Goal: Information Seeking & Learning: Compare options

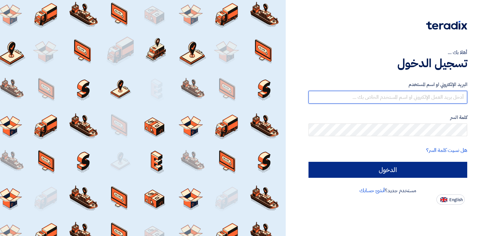
type input "[PERSON_NAME][EMAIL_ADDRESS][DOMAIN_NAME]"
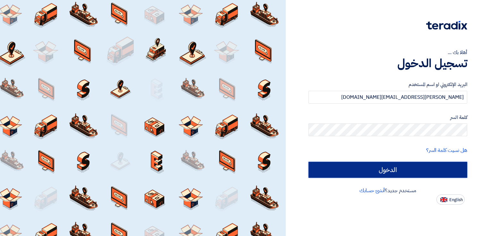
click at [418, 171] on input "الدخول" at bounding box center [387, 170] width 159 height 16
type input "Sign in"
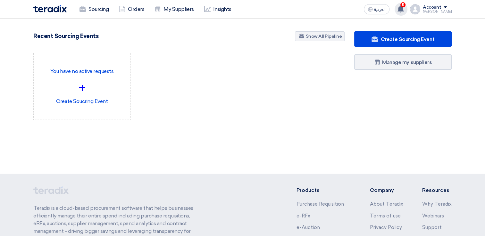
click at [404, 7] on use at bounding box center [400, 8] width 6 height 7
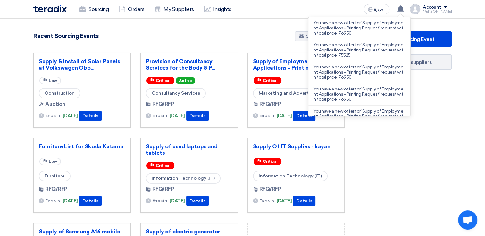
click at [362, 26] on p "You have a new offer for 'Supply of Employment Applications - Printing Request'…" at bounding box center [359, 28] width 92 height 15
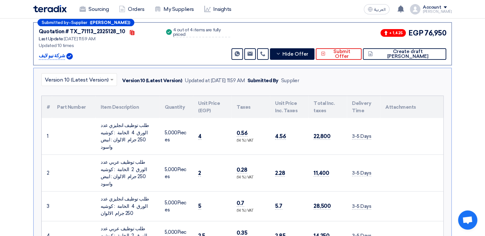
scroll to position [140, 0]
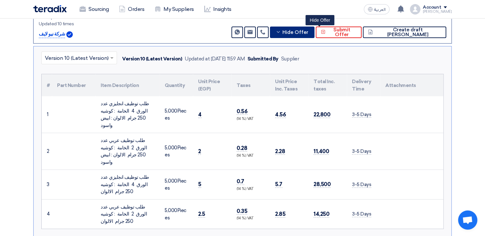
click at [308, 32] on span "Hide Offer" at bounding box center [295, 32] width 26 height 5
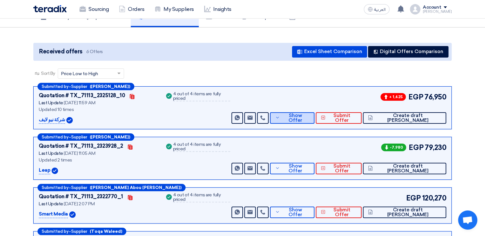
scroll to position [12, 0]
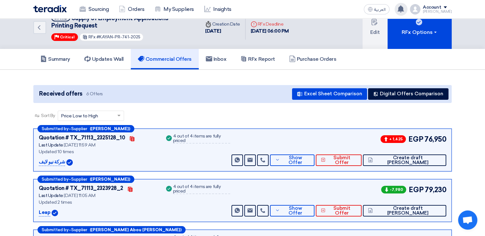
click at [404, 11] on use at bounding box center [400, 8] width 6 height 7
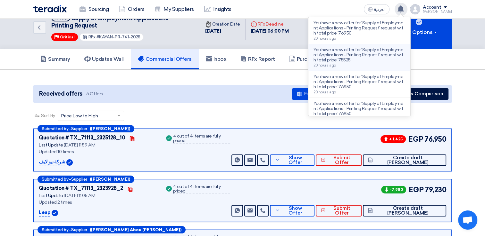
click at [388, 54] on p "You have a new offer for 'Supply of Employment Applications - Printing Request'…" at bounding box center [359, 54] width 92 height 15
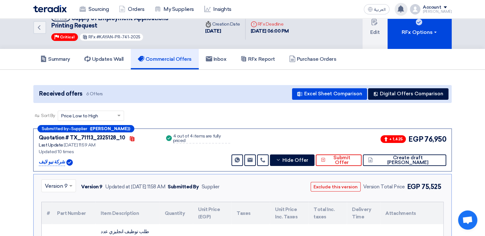
click at [404, 9] on use at bounding box center [400, 8] width 6 height 7
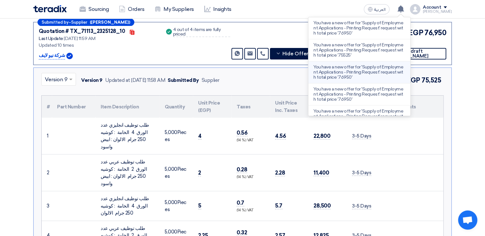
scroll to position [140, 0]
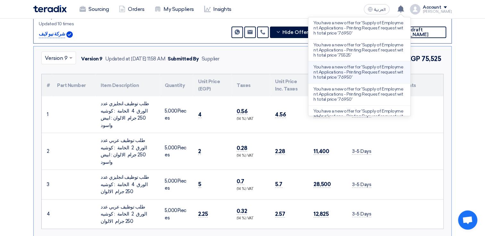
click at [392, 71] on p "You have a new offer for 'Supply of Employment Applications - Printing Request'…" at bounding box center [359, 72] width 92 height 15
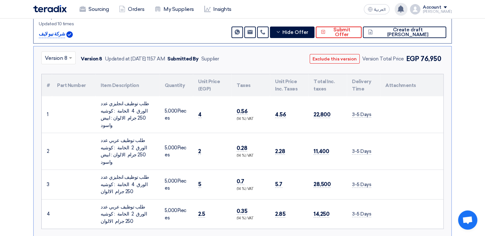
click at [404, 10] on use at bounding box center [400, 8] width 6 height 7
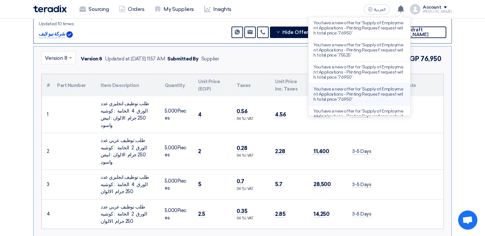
click at [374, 93] on p "You have a new offer for 'Supply of Employment Applications - Printing Request'…" at bounding box center [359, 94] width 92 height 15
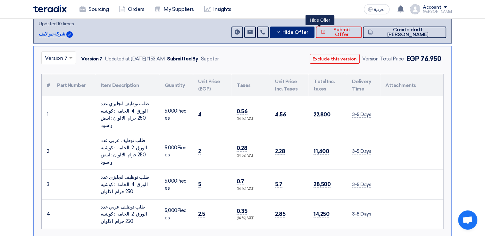
click at [308, 34] on span "Hide Offer" at bounding box center [295, 32] width 26 height 5
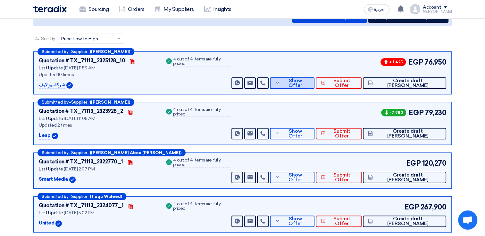
scroll to position [44, 0]
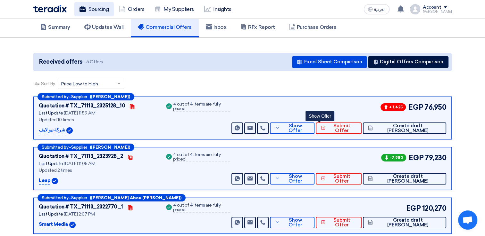
click at [89, 10] on link "Sourcing" at bounding box center [93, 9] width 39 height 14
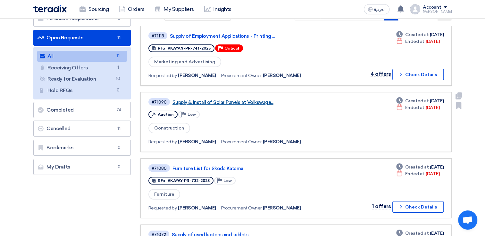
scroll to position [64, 0]
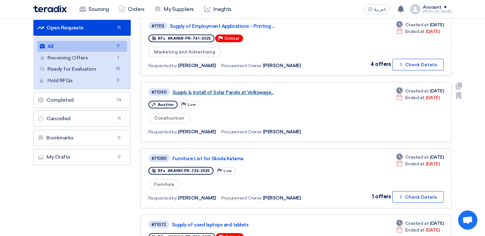
click at [233, 90] on link "Supply & Install of Solar Panels at Volkswage..." at bounding box center [252, 93] width 160 height 6
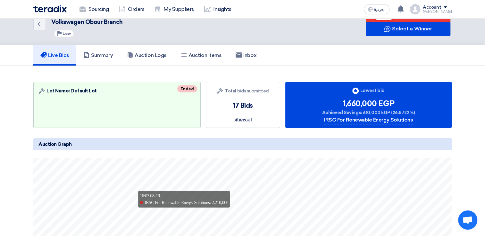
scroll to position [0, 0]
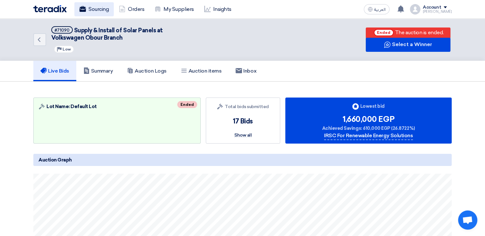
click at [99, 9] on link "Sourcing" at bounding box center [93, 9] width 39 height 14
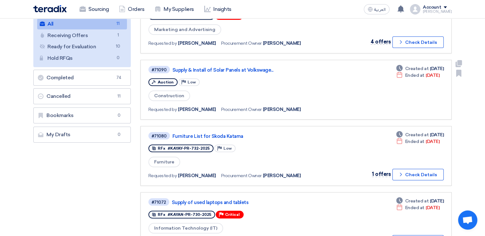
scroll to position [96, 0]
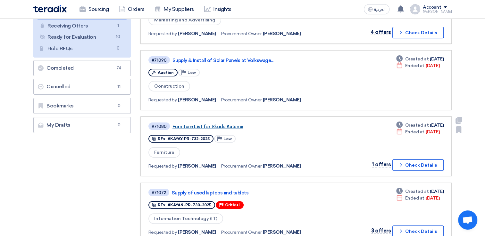
click at [206, 125] on link "Furniture List for Skoda Katama" at bounding box center [252, 127] width 160 height 6
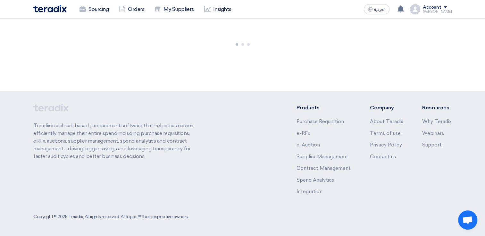
scroll to position [0, 0]
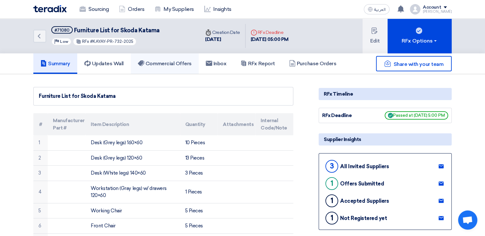
click at [165, 63] on h5 "Commercial Offers" at bounding box center [165, 64] width 54 height 6
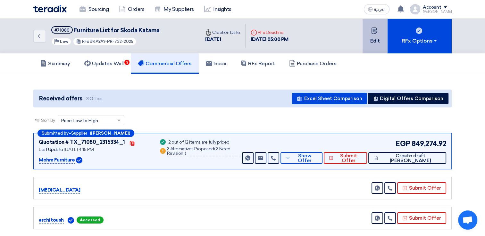
click at [382, 42] on button "Edit" at bounding box center [374, 36] width 25 height 35
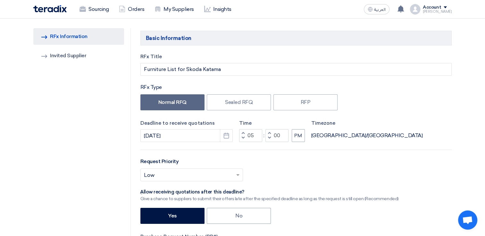
scroll to position [64, 0]
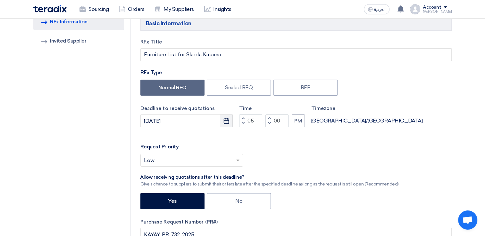
click at [226, 120] on use "button" at bounding box center [226, 121] width 5 height 6
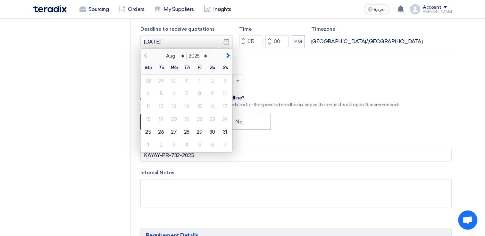
scroll to position [160, 0]
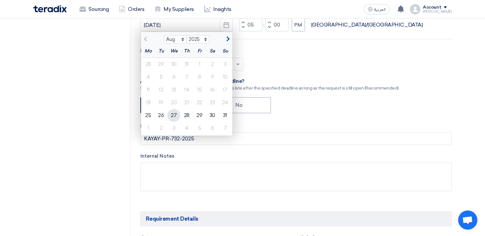
click at [172, 116] on div "27" at bounding box center [173, 115] width 13 height 13
type input "[DATE]"
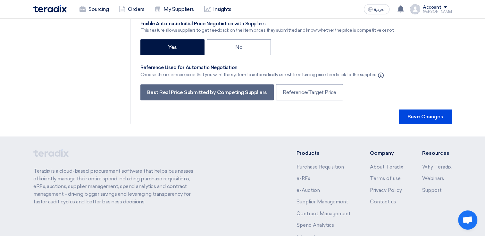
scroll to position [1563, 0]
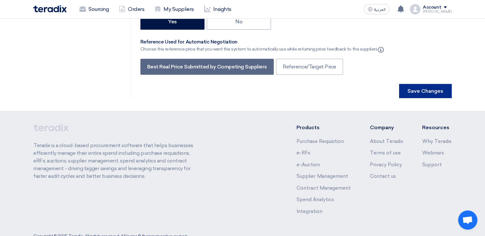
click at [423, 84] on button "Save Changes" at bounding box center [425, 91] width 53 height 14
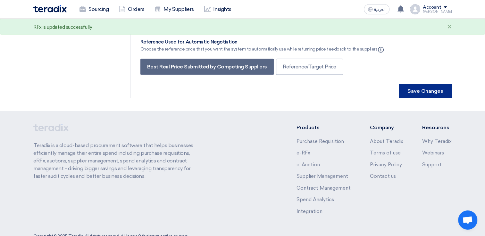
scroll to position [0, 0]
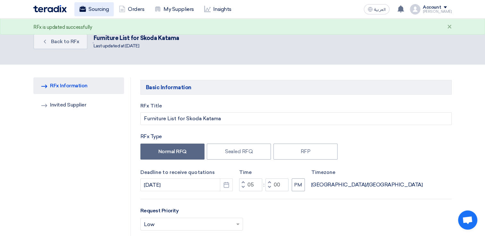
click at [97, 12] on link "Sourcing" at bounding box center [93, 9] width 39 height 14
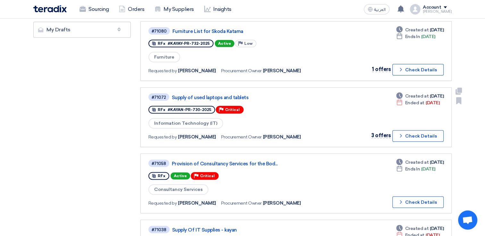
scroll to position [192, 0]
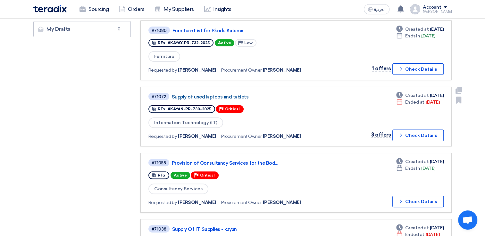
click at [200, 95] on link "Supply of used laptops and tablets" at bounding box center [252, 97] width 160 height 6
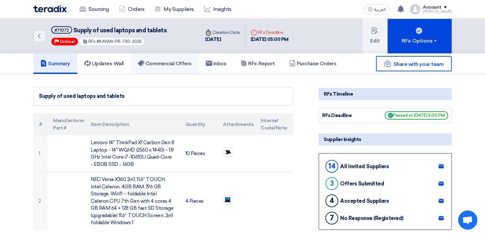
click at [180, 65] on h5 "Commercial Offers" at bounding box center [165, 64] width 54 height 6
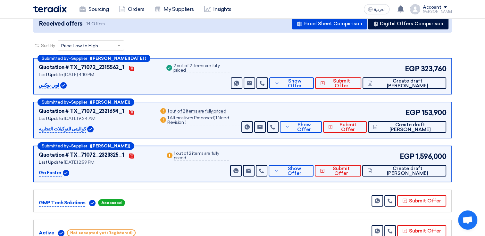
scroll to position [64, 0]
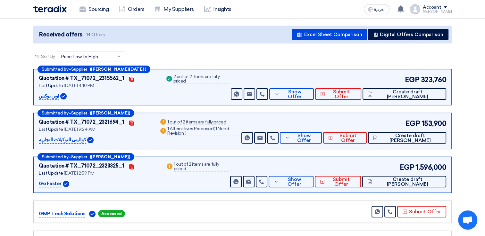
drag, startPoint x: 55, startPoint y: 94, endPoint x: 45, endPoint y: 94, distance: 10.9
click at [45, 94] on p "اوبن بوكس" at bounding box center [49, 97] width 20 height 8
drag, startPoint x: 45, startPoint y: 94, endPoint x: 58, endPoint y: 96, distance: 13.9
click at [58, 96] on div "Submitted by – Supplier ([PERSON_NAME][DATE] ) Quotation # TX_71072_2315562_1 C…" at bounding box center [242, 87] width 418 height 36
copy div "اوبن بوكس"
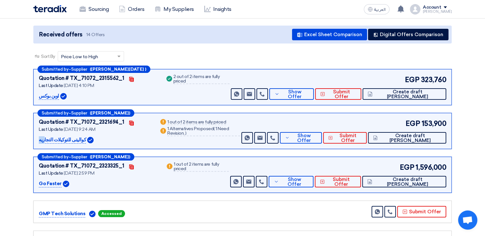
drag, startPoint x: 37, startPoint y: 139, endPoint x: 80, endPoint y: 139, distance: 43.3
click at [80, 139] on div "Submitted by – Supplier (نسمه سيد) Quotation # TX_71072_2321694_1 Contacts Last…" at bounding box center [242, 131] width 418 height 36
copy div "كواليتى للتوكيلات التجاريه"
drag, startPoint x: 37, startPoint y: 182, endPoint x: 60, endPoint y: 182, distance: 22.8
click at [60, 182] on div "Submitted by – Supplier ([PERSON_NAME]) Quotation # TX_71072_2323325_1 Contacts…" at bounding box center [242, 175] width 418 height 36
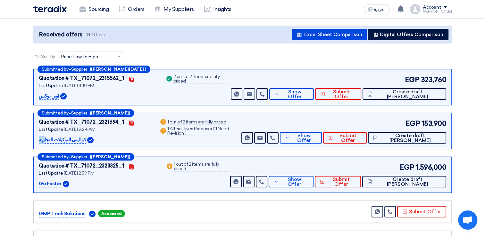
copy p "Go Faster"
click at [309, 94] on span "Show Offer" at bounding box center [295, 95] width 28 height 10
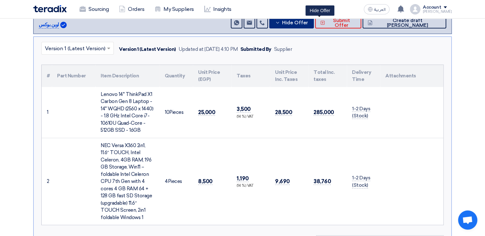
scroll to position [96, 0]
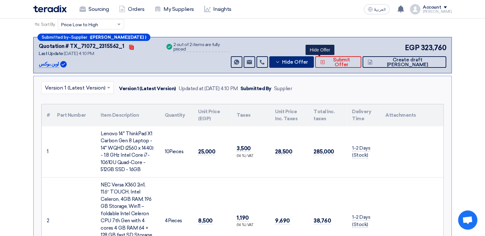
click at [312, 66] on button "Hide Offer" at bounding box center [291, 62] width 45 height 12
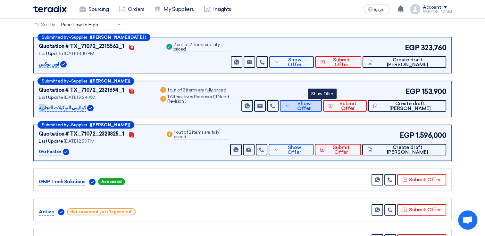
click at [317, 108] on span "Show Offer" at bounding box center [304, 107] width 26 height 10
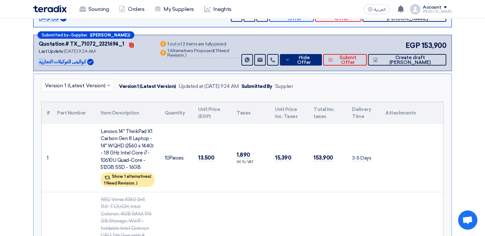
scroll to position [192, 0]
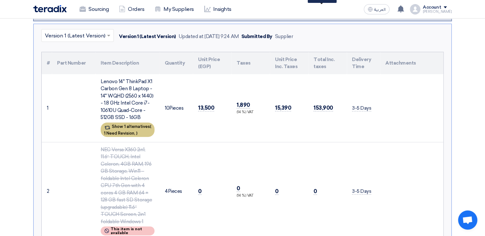
click at [135, 131] on span "1 Need Revision," at bounding box center [119, 133] width 31 height 5
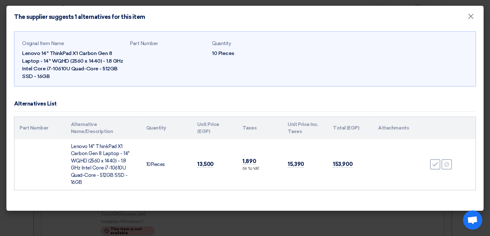
drag, startPoint x: 130, startPoint y: 176, endPoint x: 65, endPoint y: 145, distance: 71.7
click at [66, 145] on td "Lenovo 14" ThinkPad X1 Carbon Gen 8 Laptop - 14" WQHD (2560 x 1440) - 1.8 GHz I…" at bounding box center [103, 164] width 75 height 51
copy td "Lenovo 14" ThinkPad X1 Carbon Gen 8 Laptop - 14" WQHD (2560 x 1440) - 1.8 GHz I…"
drag, startPoint x: 53, startPoint y: 78, endPoint x: 20, endPoint y: 53, distance: 42.3
click at [20, 53] on div "Original Item Name Lenovo 14" ThinkPad X1 Carbon Gen 8 Laptop - 14" WQHD (2560 …" at bounding box center [244, 58] width 461 height 55
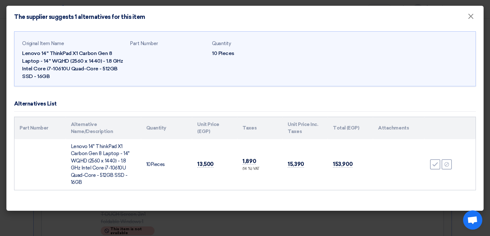
copy div "Lenovo 14" ThinkPad X1 Carbon Gen 8 Laptop - 14" WQHD (2560 x 1440) - 1.8 GHz I…"
click at [472, 22] on span "×" at bounding box center [470, 18] width 6 height 13
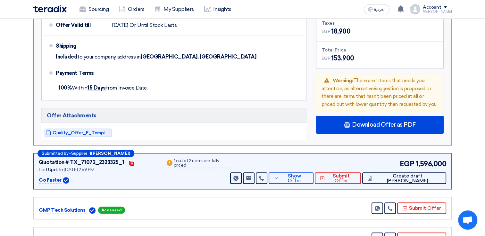
scroll to position [481, 0]
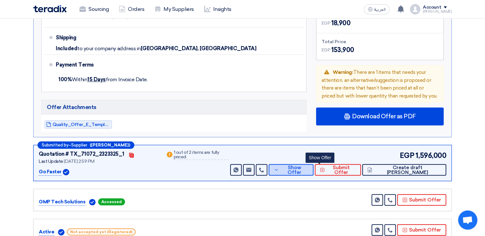
click at [308, 170] on span "Show Offer" at bounding box center [294, 171] width 28 height 10
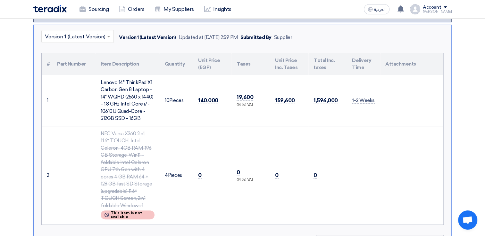
scroll to position [224, 0]
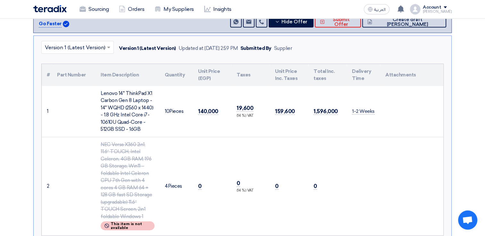
drag, startPoint x: 140, startPoint y: 129, endPoint x: 99, endPoint y: 91, distance: 56.2
click at [99, 91] on td "Lenovo 14" ThinkPad X1 Carbon Gen 8 Laptop - 14" WQHD (2560 x 1440) - 1.8 GHz I…" at bounding box center [127, 111] width 64 height 51
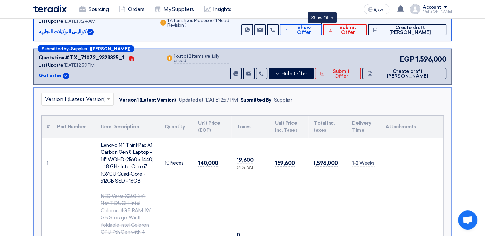
scroll to position [160, 0]
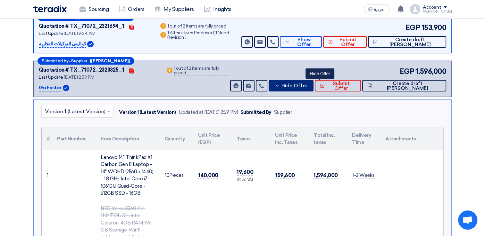
click at [307, 84] on span "Hide Offer" at bounding box center [294, 86] width 26 height 5
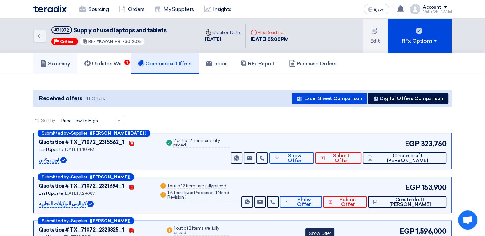
scroll to position [0, 0]
click at [37, 35] on icon "Back" at bounding box center [39, 36] width 8 height 8
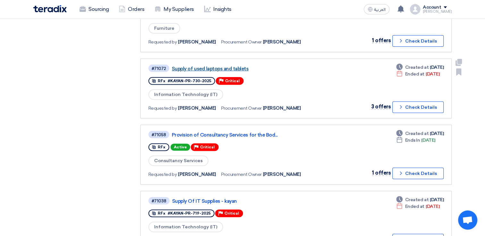
scroll to position [224, 0]
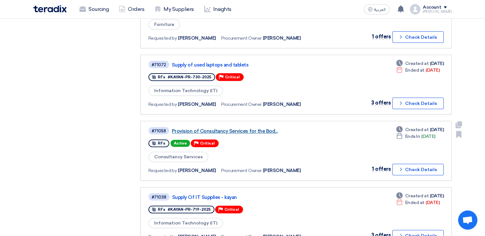
click at [229, 128] on link "Provision of Consultancy Services for the Bod..." at bounding box center [252, 131] width 160 height 6
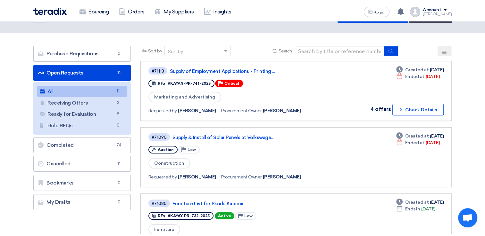
scroll to position [0, 0]
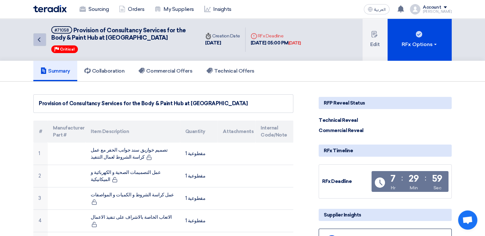
click at [42, 41] on icon "Back" at bounding box center [39, 40] width 8 height 8
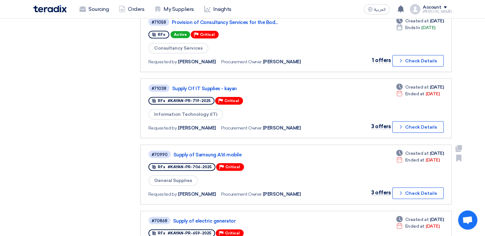
scroll to position [352, 0]
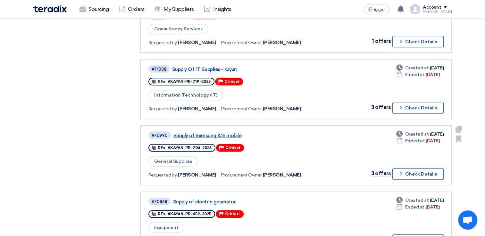
click at [217, 133] on link "Supply of Samsung A16 mobile" at bounding box center [253, 136] width 160 height 6
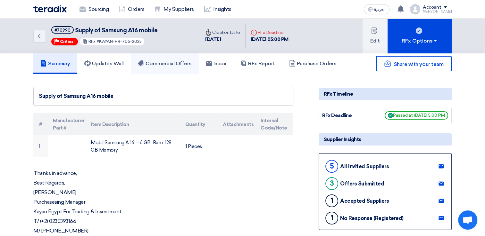
click at [150, 59] on link "Commercial Offers" at bounding box center [165, 64] width 68 height 21
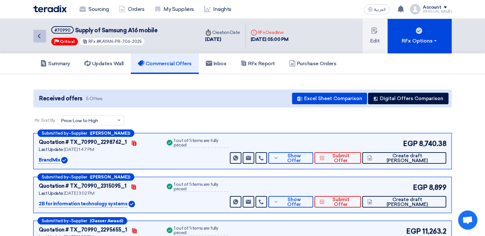
click at [44, 39] on link "Back" at bounding box center [39, 36] width 13 height 13
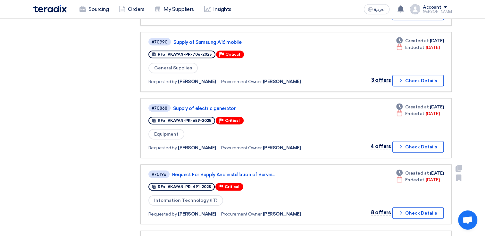
scroll to position [481, 0]
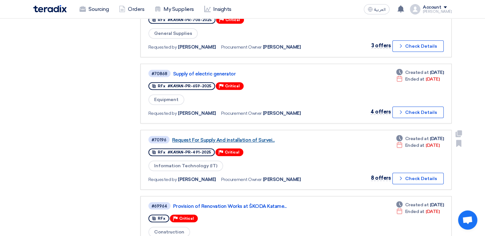
click at [230, 137] on link "Request For Supply And installation of Survei..." at bounding box center [252, 140] width 160 height 6
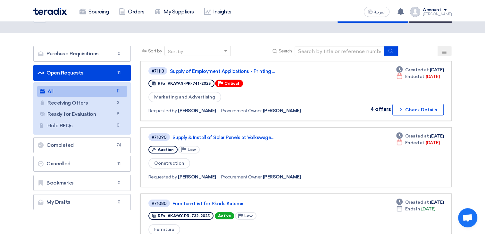
scroll to position [0, 0]
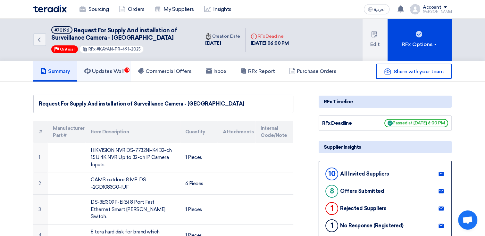
drag, startPoint x: 109, startPoint y: 70, endPoint x: 98, endPoint y: 65, distance: 11.8
click at [109, 70] on h5 "Updates Wall 10" at bounding box center [103, 71] width 39 height 6
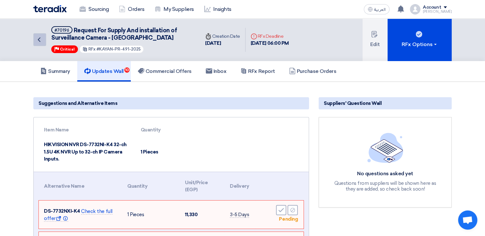
click at [38, 44] on link "Back" at bounding box center [39, 39] width 13 height 13
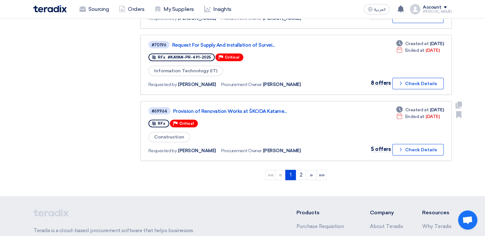
scroll to position [577, 0]
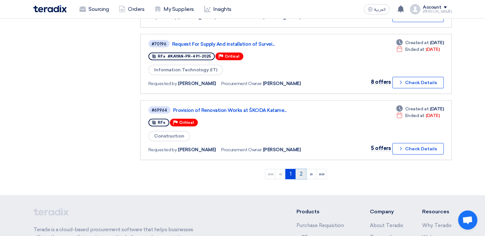
click at [301, 169] on link "2" at bounding box center [300, 174] width 11 height 10
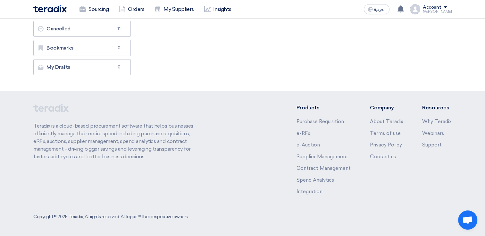
scroll to position [0, 0]
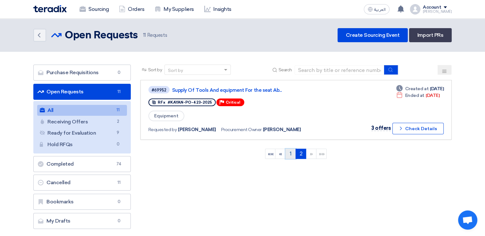
click at [288, 156] on link "1" at bounding box center [290, 154] width 11 height 10
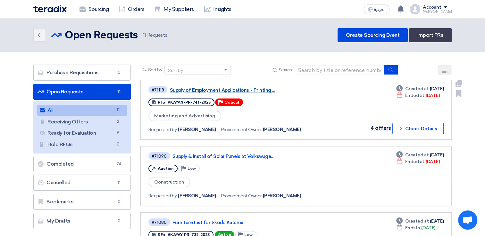
click at [231, 90] on link "Supply of Employment Applications - Printing ..." at bounding box center [250, 90] width 160 height 6
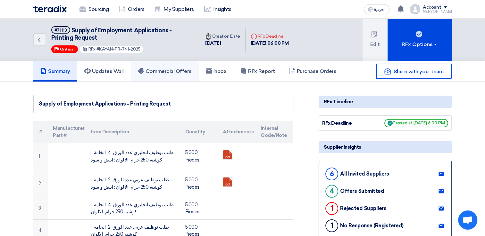
click at [154, 70] on h5 "Commercial Offers" at bounding box center [165, 71] width 54 height 6
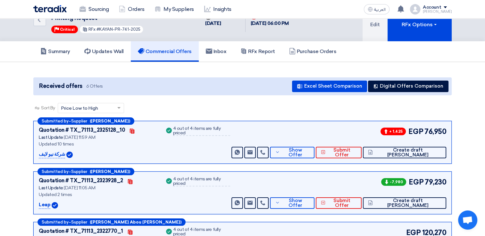
scroll to position [64, 0]
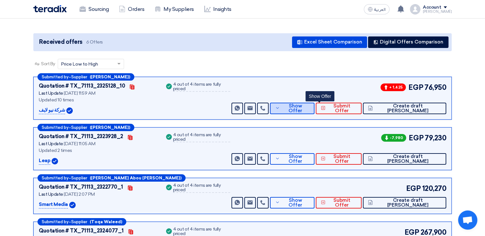
click at [309, 111] on span "Show Offer" at bounding box center [295, 109] width 28 height 10
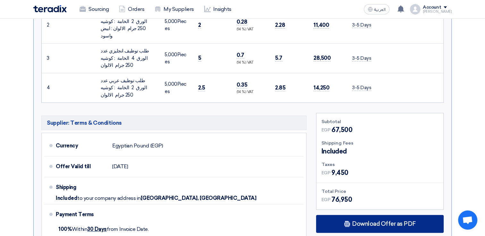
scroll to position [288, 0]
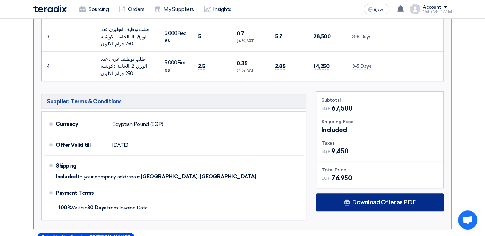
click at [393, 194] on div "Download Offer as PDF" at bounding box center [380, 203] width 128 height 18
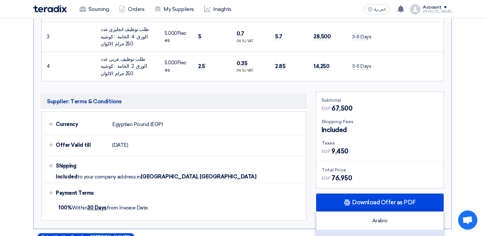
click at [379, 230] on div "English" at bounding box center [379, 239] width 127 height 18
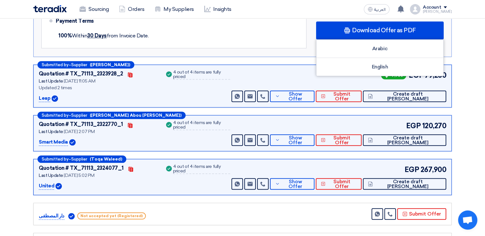
scroll to position [481, 0]
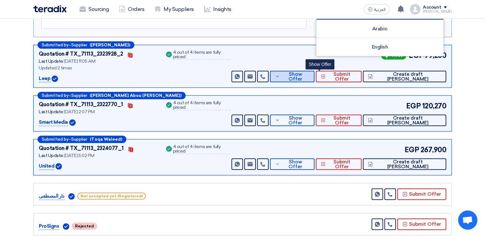
click at [309, 72] on span "Show Offer" at bounding box center [295, 77] width 28 height 10
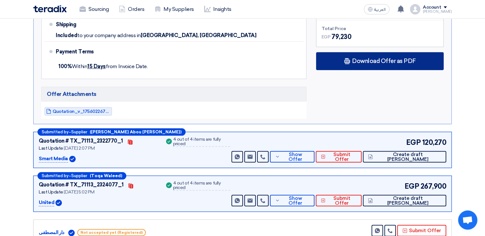
click at [356, 58] on span "Download Offer as PDF" at bounding box center [384, 61] width 64 height 6
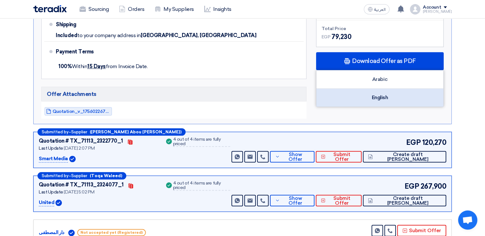
click at [384, 89] on div "English" at bounding box center [379, 98] width 127 height 18
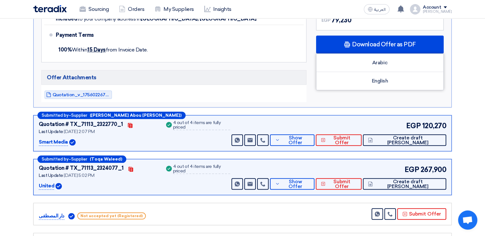
scroll to position [513, 0]
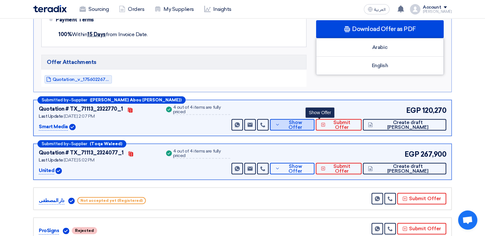
click at [309, 120] on span "Show Offer" at bounding box center [295, 125] width 28 height 10
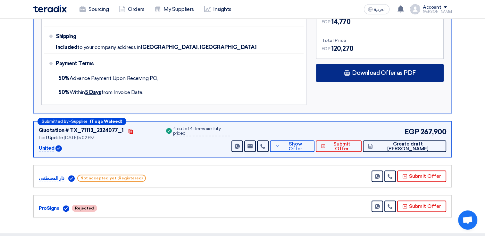
click at [362, 64] on div "Download Offer as PDF" at bounding box center [380, 73] width 128 height 18
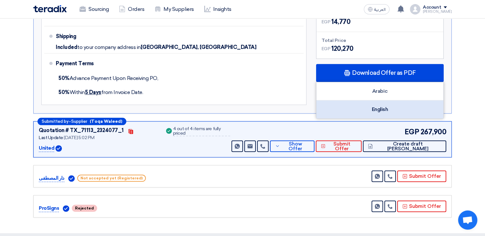
click at [372, 101] on div "English" at bounding box center [379, 110] width 127 height 18
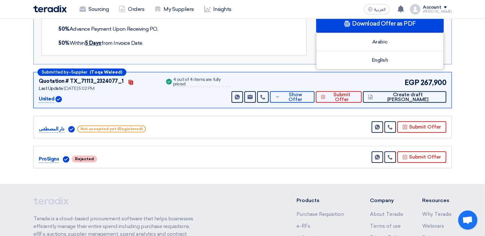
scroll to position [577, 0]
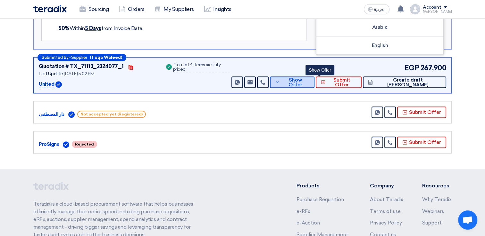
drag, startPoint x: 320, startPoint y: 66, endPoint x: 318, endPoint y: 70, distance: 4.5
click at [309, 78] on span "Show Offer" at bounding box center [295, 83] width 28 height 10
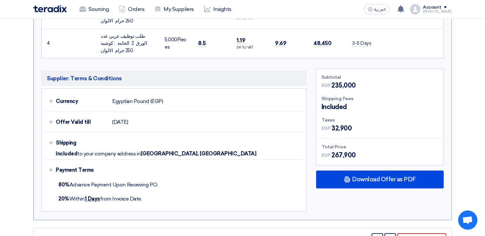
scroll to position [449, 0]
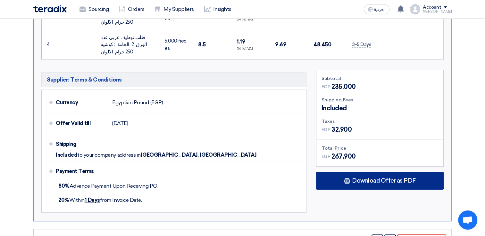
click at [378, 178] on span "Download Offer as PDF" at bounding box center [384, 181] width 64 height 6
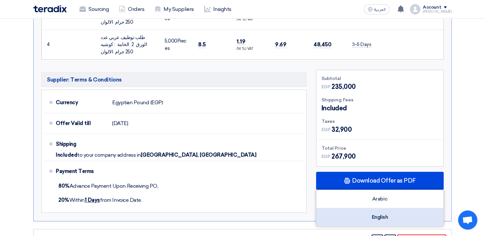
click at [386, 209] on div "English" at bounding box center [379, 218] width 127 height 18
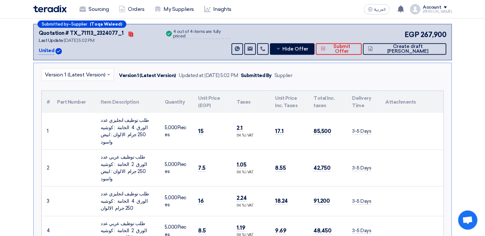
scroll to position [192, 0]
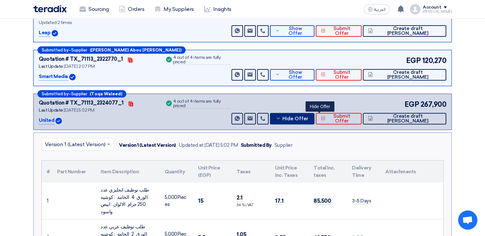
click at [308, 120] on span "Hide Offer" at bounding box center [295, 119] width 26 height 5
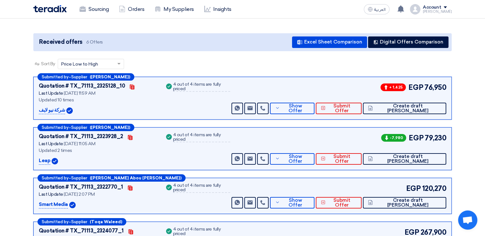
scroll to position [64, 0]
drag, startPoint x: 62, startPoint y: 109, endPoint x: 37, endPoint y: 111, distance: 25.0
click at [37, 111] on div "Submitted by – Supplier ([PERSON_NAME]) Quotation # TX_71113_2325128_10 Contact…" at bounding box center [242, 98] width 418 height 43
copy p "شركة نيو لايف"
drag, startPoint x: 49, startPoint y: 162, endPoint x: 32, endPoint y: 162, distance: 17.0
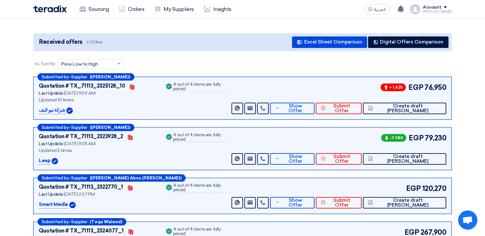
click at [32, 162] on div "Submitted by – Supplier ([PERSON_NAME]) Quotation # TX_71113_2325128_10 Contact…" at bounding box center [243, 199] width 428 height 244
copy p "Leap"
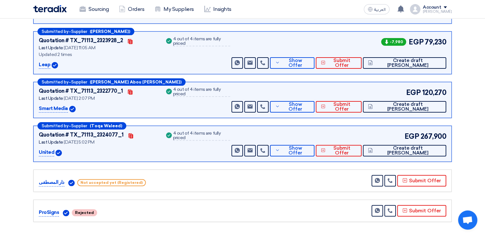
drag, startPoint x: 67, startPoint y: 108, endPoint x: 34, endPoint y: 110, distance: 32.4
click at [34, 110] on div "Submitted by – Supplier ([PERSON_NAME] Abou [PERSON_NAME]) Quotation # TX_71113…" at bounding box center [242, 100] width 418 height 36
copy p "Smart Media"
drag, startPoint x: 54, startPoint y: 151, endPoint x: 27, endPoint y: 153, distance: 26.7
click at [27, 153] on section "Received offers 6 Offers Excel Sheet Comparison Digital Offers Comparison Sort …" at bounding box center [242, 80] width 485 height 316
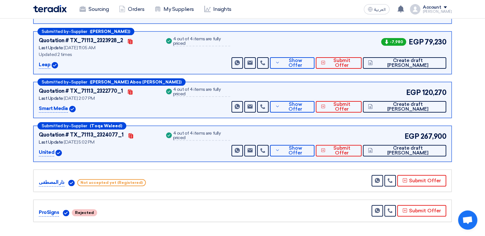
copy p "United"
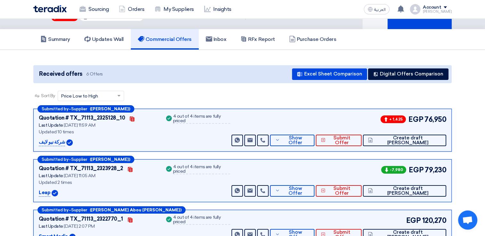
scroll to position [32, 0]
click at [309, 139] on span "Show Offer" at bounding box center [295, 141] width 28 height 10
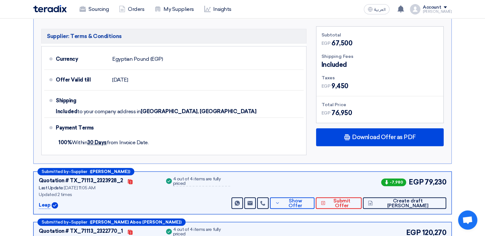
scroll to position [385, 0]
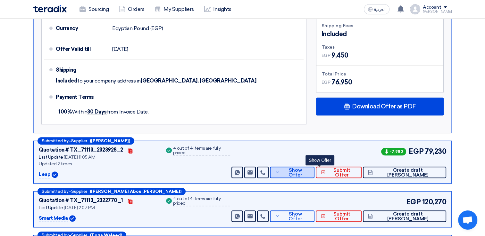
click at [309, 168] on span "Show Offer" at bounding box center [295, 173] width 28 height 10
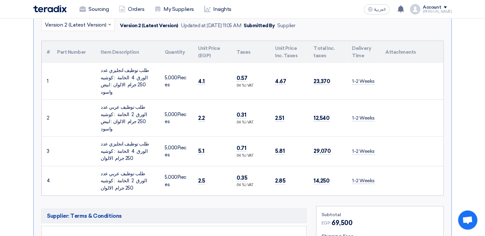
scroll to position [192, 0]
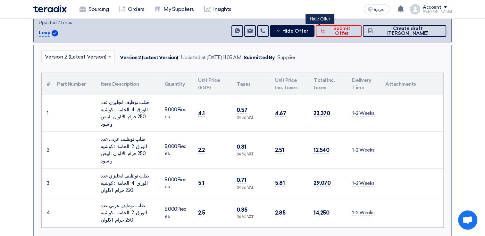
click at [87, 56] on input "text" at bounding box center [75, 57] width 60 height 11
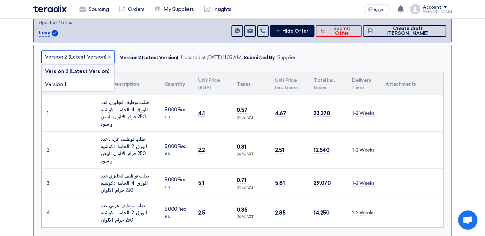
click at [92, 57] on input "text" at bounding box center [75, 57] width 60 height 11
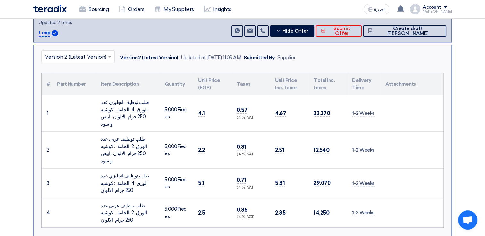
click at [474, 125] on section "Received offers 6 Offers Excel Sheet Comparison Digital Offers Comparison Sort …" at bounding box center [242, 233] width 485 height 687
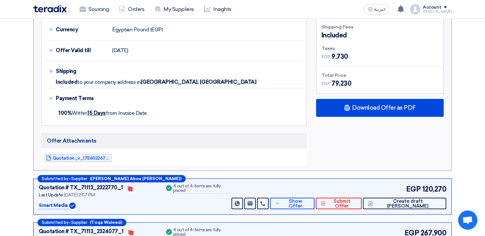
scroll to position [481, 0]
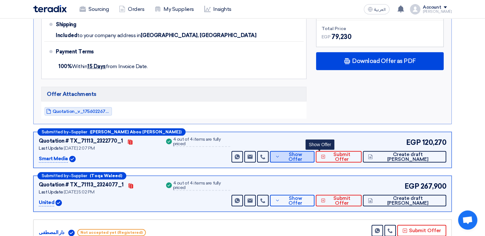
click at [314, 151] on button "Show Offer" at bounding box center [292, 157] width 45 height 12
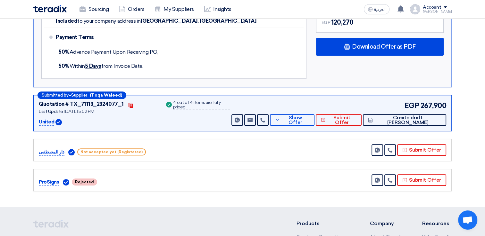
scroll to position [545, 0]
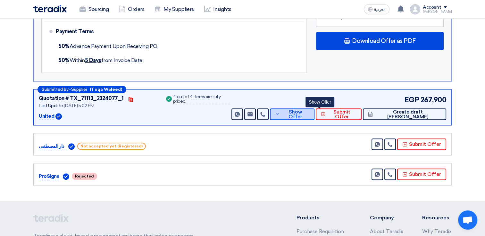
click at [309, 110] on span "Show Offer" at bounding box center [295, 115] width 28 height 10
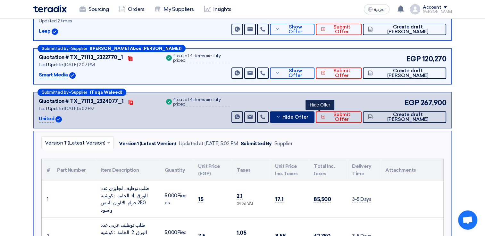
scroll to position [192, 0]
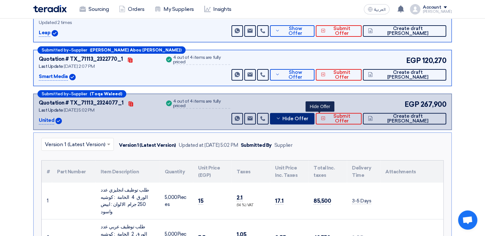
click at [308, 117] on span "Hide Offer" at bounding box center [295, 119] width 26 height 5
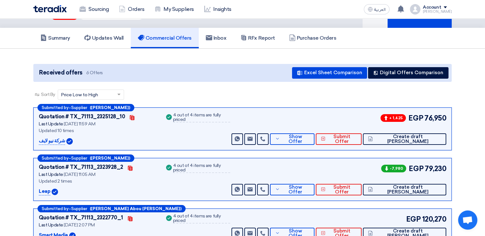
scroll to position [64, 0]
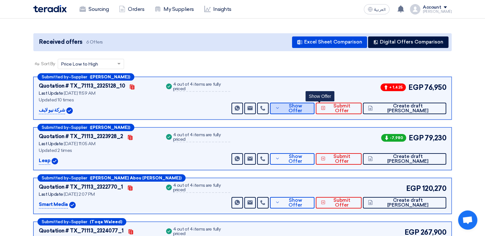
click at [309, 108] on span "Show Offer" at bounding box center [295, 109] width 28 height 10
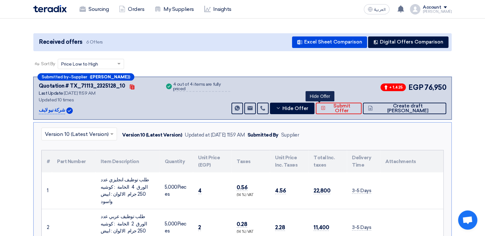
click at [95, 134] on input "text" at bounding box center [76, 134] width 62 height 11
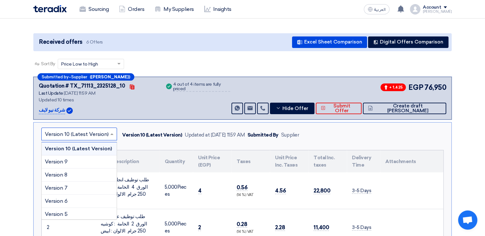
click at [95, 134] on input "text" at bounding box center [76, 134] width 62 height 11
click at [106, 134] on input "text" at bounding box center [76, 134] width 62 height 11
drag, startPoint x: 472, startPoint y: 121, endPoint x: 464, endPoint y: 118, distance: 9.0
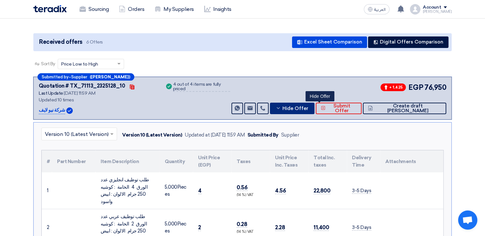
click at [308, 107] on span "Hide Offer" at bounding box center [295, 108] width 26 height 5
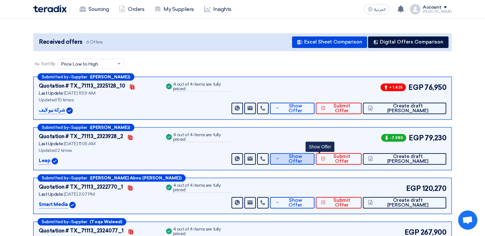
click at [314, 155] on button "Show Offer" at bounding box center [292, 159] width 45 height 12
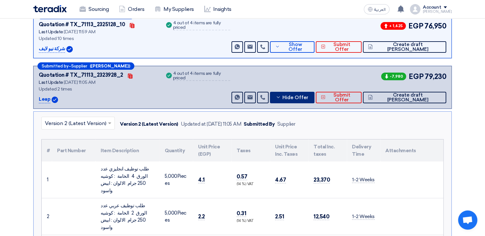
scroll to position [128, 0]
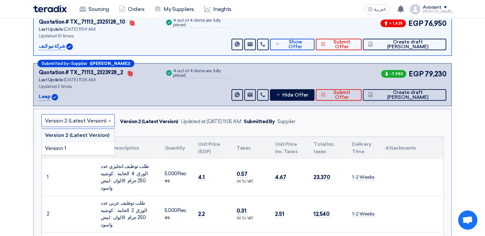
click at [90, 121] on input "text" at bounding box center [75, 121] width 60 height 11
click at [87, 146] on div "Version 1" at bounding box center [78, 148] width 73 height 13
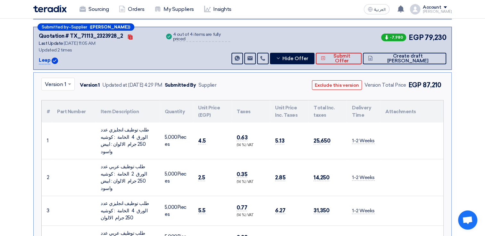
scroll to position [160, 0]
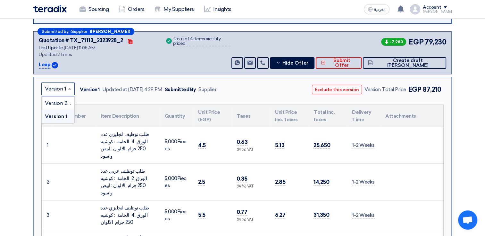
click at [69, 90] on span at bounding box center [70, 89] width 8 height 8
click at [68, 102] on span "Version 2 (Latest Version)" at bounding box center [76, 103] width 62 height 6
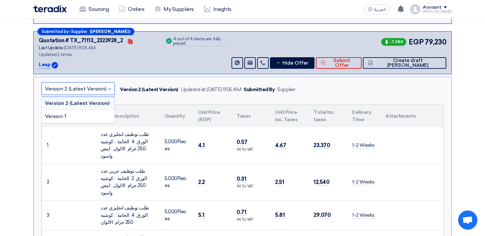
click at [74, 87] on input "text" at bounding box center [75, 89] width 60 height 11
click at [95, 111] on div "Version 1" at bounding box center [78, 116] width 73 height 13
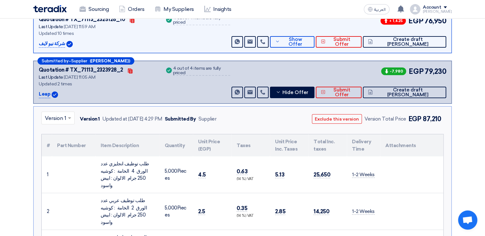
scroll to position [128, 0]
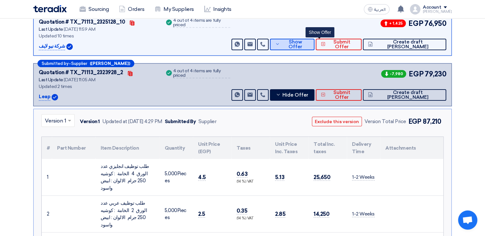
click at [314, 40] on button "Show Offer" at bounding box center [292, 45] width 45 height 12
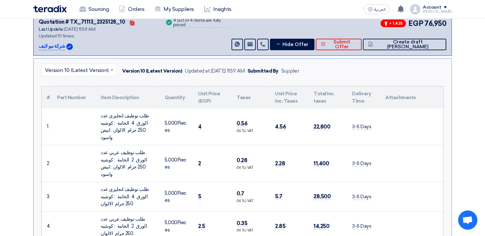
click at [93, 69] on input "text" at bounding box center [76, 70] width 62 height 11
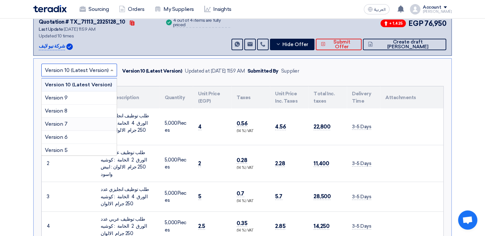
click at [82, 123] on div "Version 7" at bounding box center [79, 124] width 75 height 13
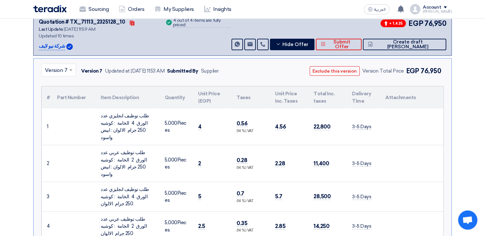
click at [65, 68] on div at bounding box center [59, 70] width 34 height 11
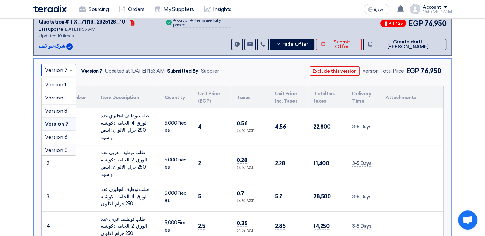
scroll to position [54, 0]
click at [62, 149] on span "Version 1" at bounding box center [55, 149] width 21 height 6
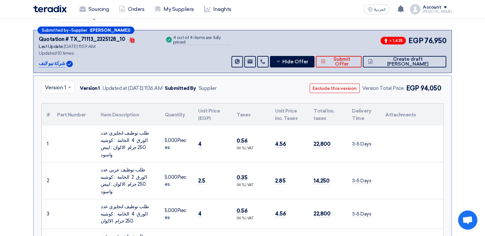
scroll to position [96, 0]
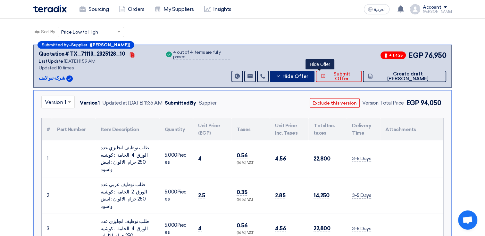
click at [308, 77] on span "Hide Offer" at bounding box center [295, 76] width 26 height 5
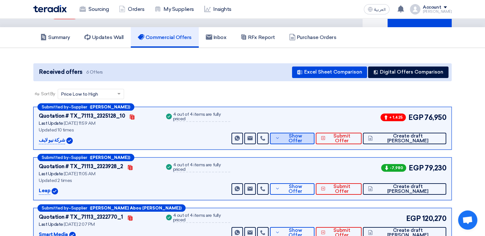
scroll to position [0, 0]
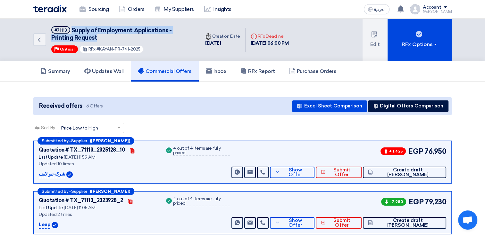
drag, startPoint x: 102, startPoint y: 39, endPoint x: 70, endPoint y: 28, distance: 34.3
click at [71, 28] on h5 "#71113 Supply of Employment Applications - Printing Request" at bounding box center [121, 34] width 141 height 16
copy span "Supply of Employment Applications - Printing Request"
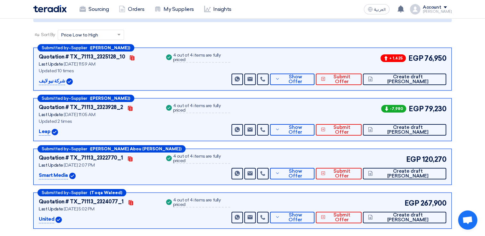
scroll to position [96, 0]
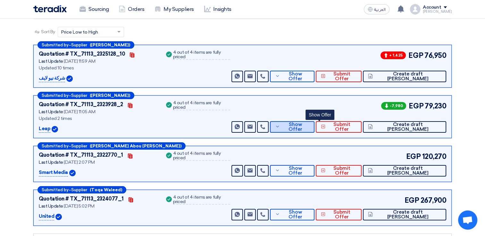
click at [314, 129] on button "Show Offer" at bounding box center [292, 127] width 45 height 12
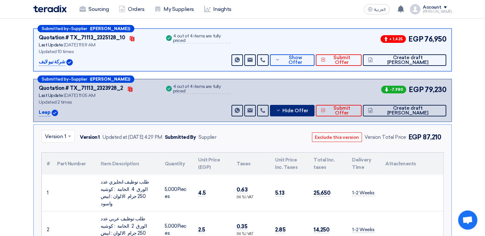
scroll to position [128, 0]
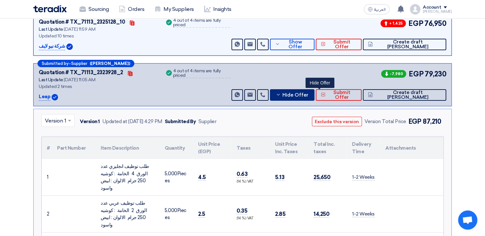
click at [308, 95] on span "Hide Offer" at bounding box center [295, 95] width 26 height 5
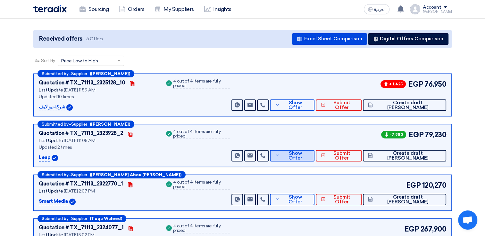
scroll to position [0, 0]
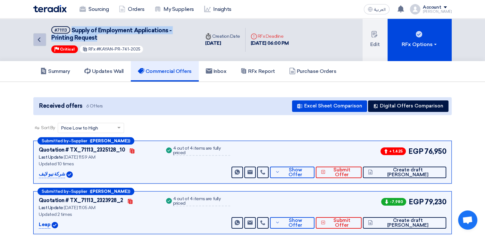
click at [42, 39] on icon "Back" at bounding box center [39, 40] width 8 height 8
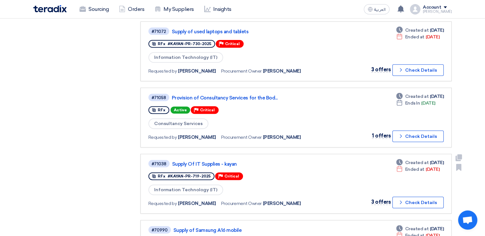
scroll to position [288, 0]
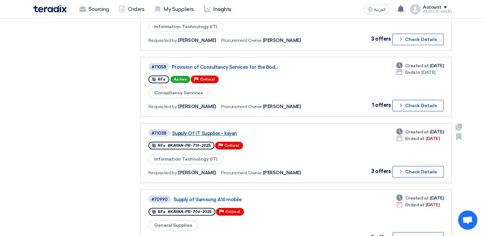
click at [211, 131] on link "Supply Of IT Supplies - kayan" at bounding box center [252, 134] width 160 height 6
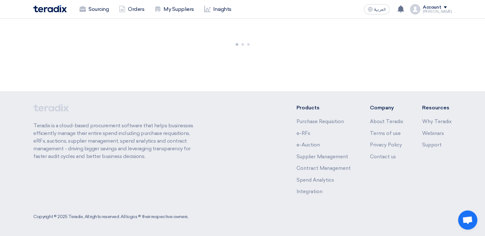
scroll to position [0, 0]
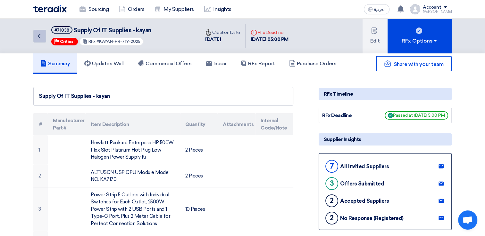
click at [40, 39] on icon "Back" at bounding box center [39, 36] width 8 height 8
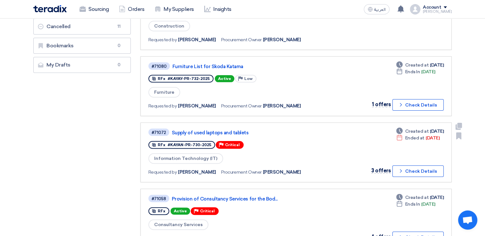
scroll to position [160, 0]
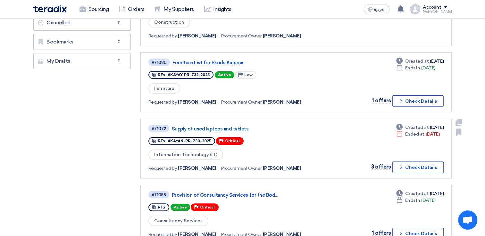
click at [220, 128] on link "Supply of used laptops and tablets" at bounding box center [252, 129] width 160 height 6
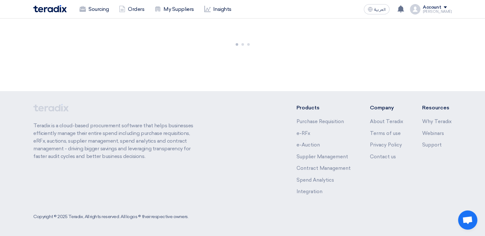
scroll to position [0, 0]
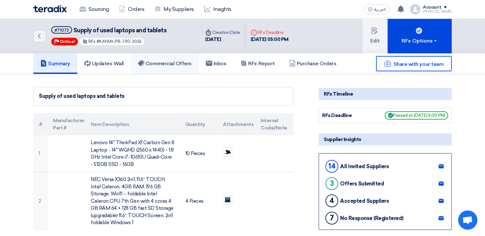
click at [178, 66] on h5 "Commercial Offers" at bounding box center [165, 64] width 54 height 6
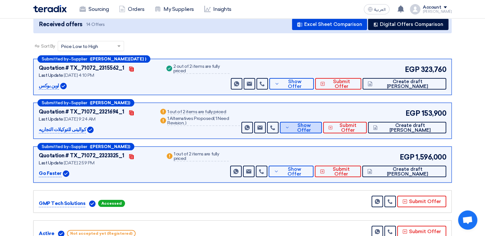
scroll to position [96, 0]
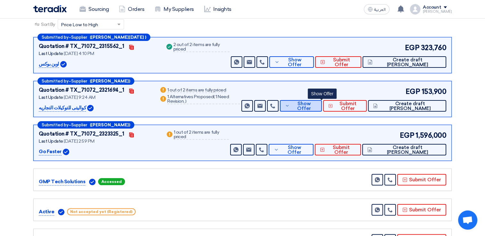
click at [322, 108] on button "Show Offer" at bounding box center [301, 106] width 42 height 12
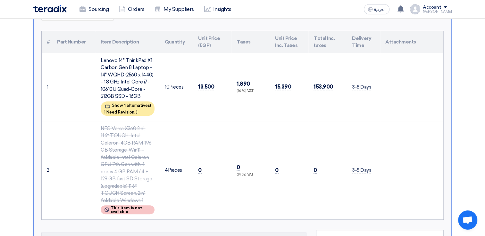
scroll to position [224, 0]
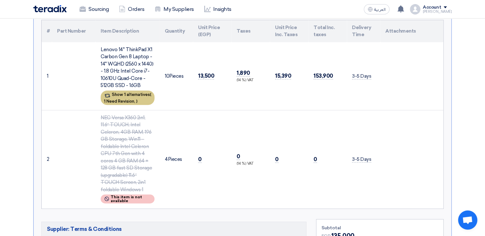
click at [153, 98] on div "Show 1 alternatives ( 1 Need Revision, )" at bounding box center [128, 98] width 54 height 14
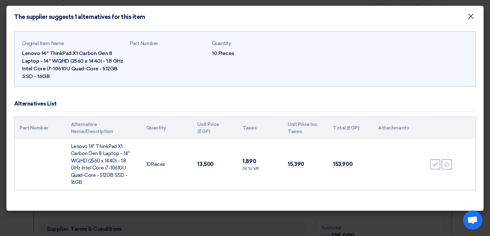
click at [474, 17] on button "×" at bounding box center [470, 16] width 17 height 13
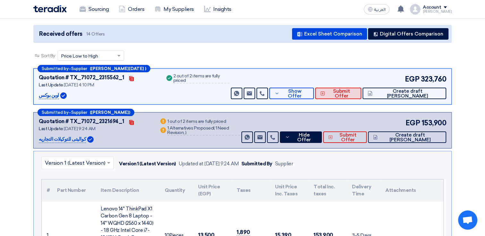
scroll to position [64, 0]
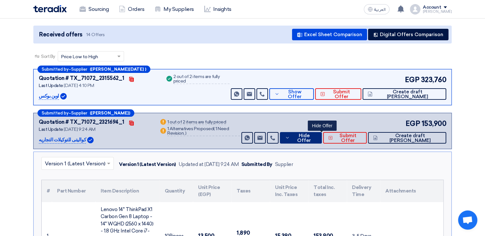
click at [317, 140] on span "Hide Offer" at bounding box center [303, 139] width 25 height 10
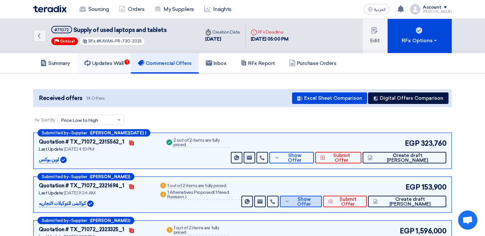
scroll to position [0, 0]
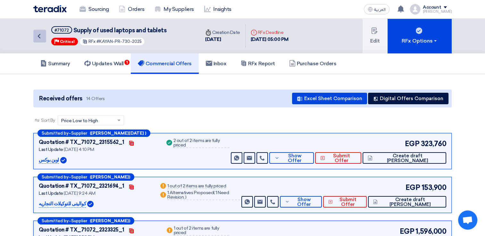
click at [36, 32] on icon "Back" at bounding box center [39, 36] width 8 height 8
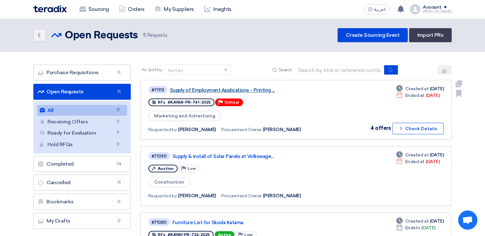
click at [239, 89] on link "Supply of Employment Applications - Printing ..." at bounding box center [250, 90] width 160 height 6
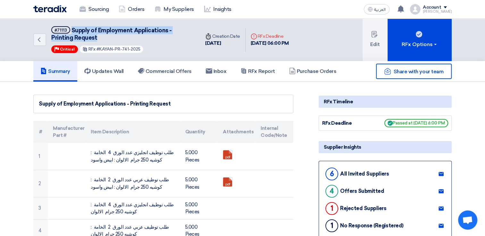
drag, startPoint x: 96, startPoint y: 38, endPoint x: 71, endPoint y: 25, distance: 28.4
click at [71, 25] on div "Back #71113 Supply of Employment Applications - Printing Request Priority Criti…" at bounding box center [116, 40] width 167 height 43
